Goal: Check status: Check status

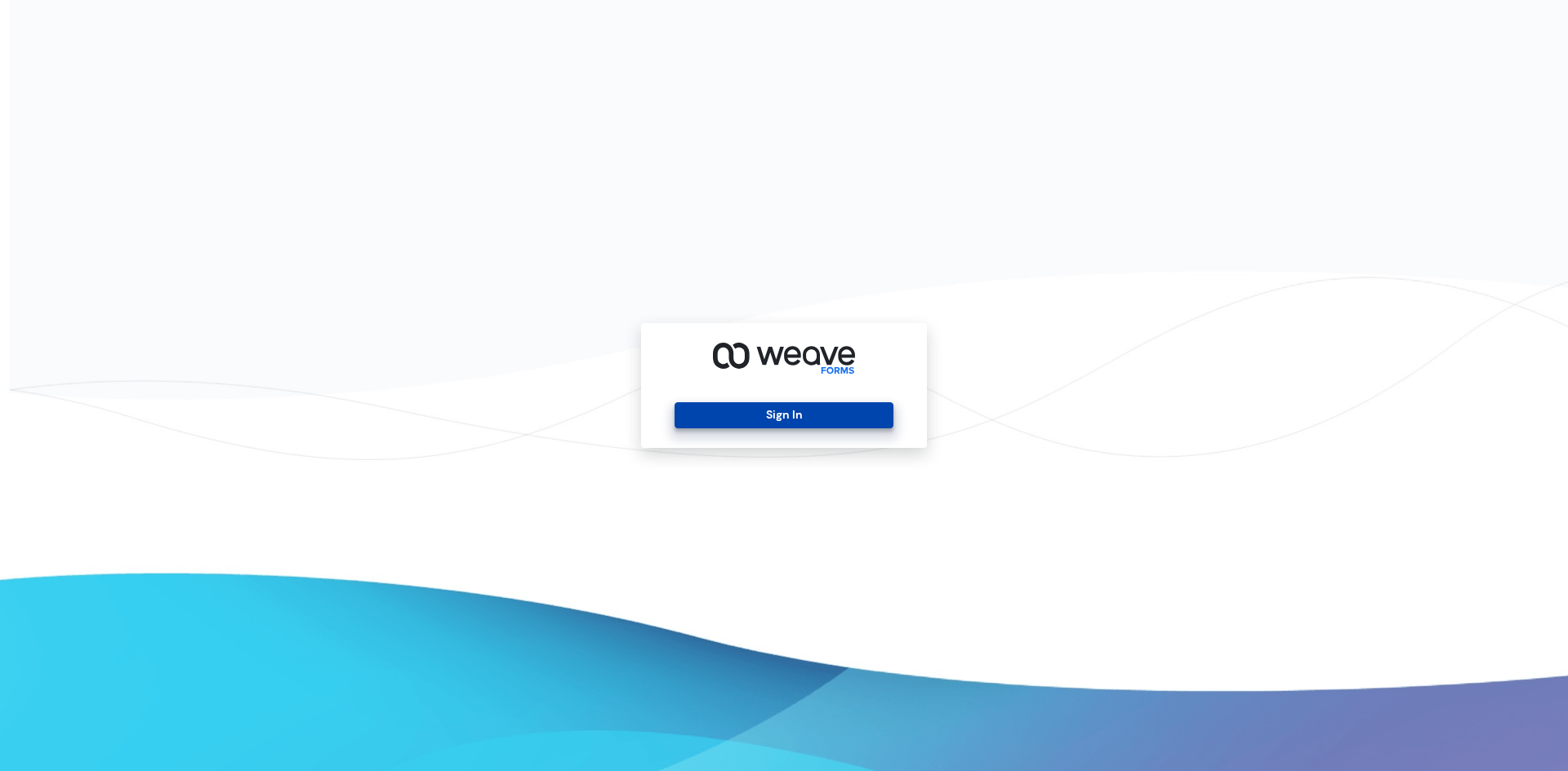
click at [737, 416] on button "Sign In" at bounding box center [783, 415] width 218 height 26
